Goal: Transaction & Acquisition: Purchase product/service

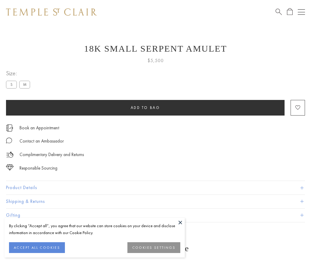
click at [145, 107] on span "Add to bag" at bounding box center [145, 107] width 29 height 5
